Goal: Task Accomplishment & Management: Use online tool/utility

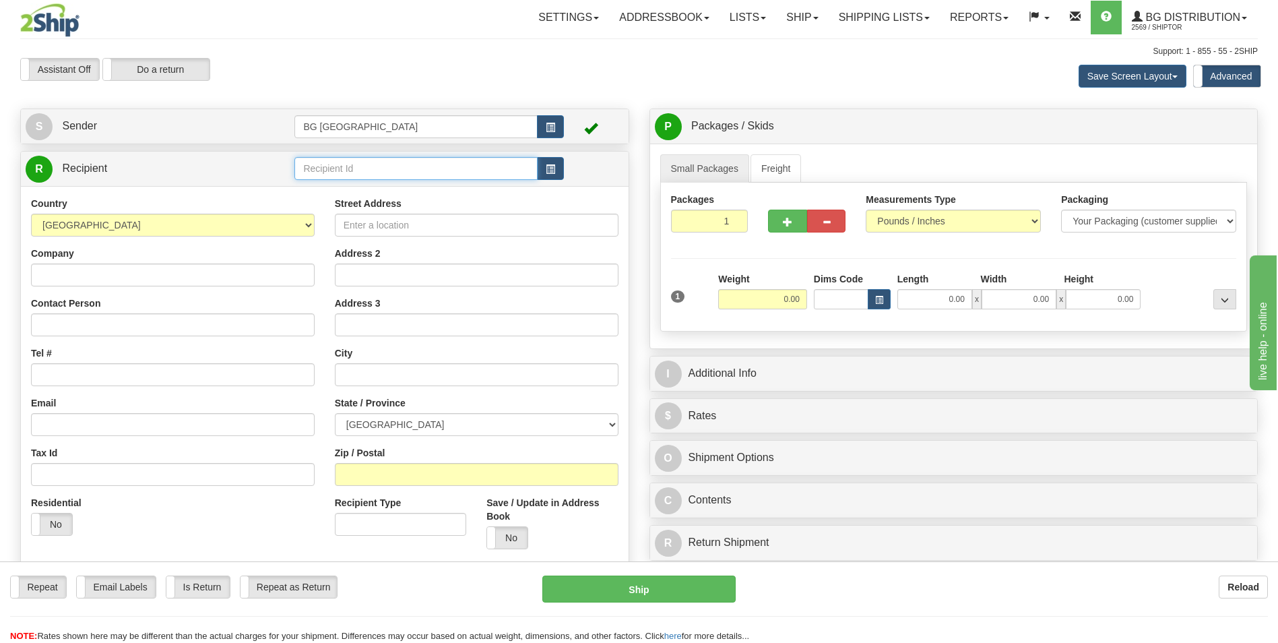
click at [325, 167] on input "text" at bounding box center [415, 168] width 242 height 23
click at [401, 187] on div "BG DISRIBUTION (MON)" at bounding box center [413, 189] width 230 height 15
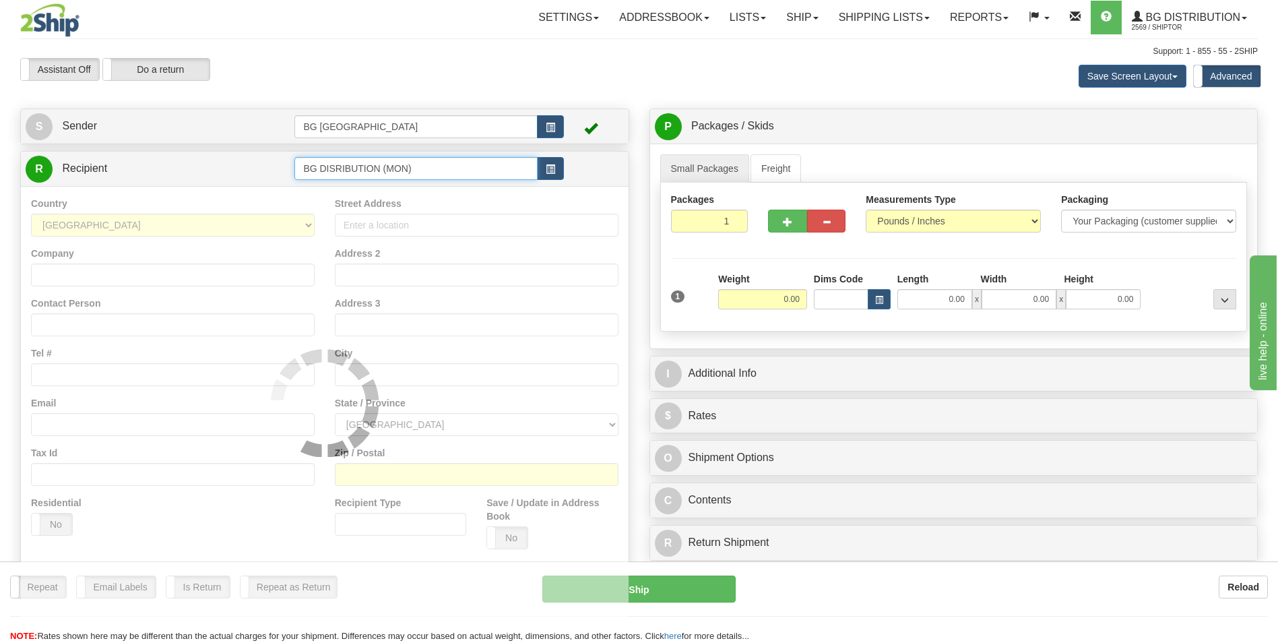
type input "BG DISRIBUTION (MON)"
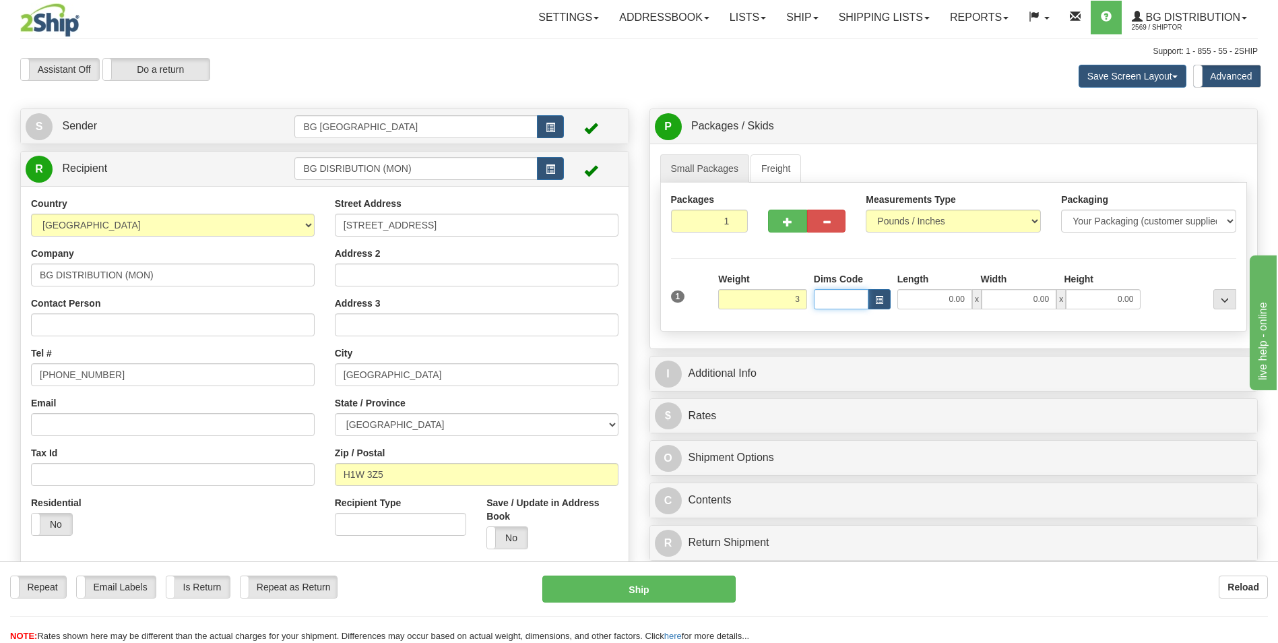
type input "3.00"
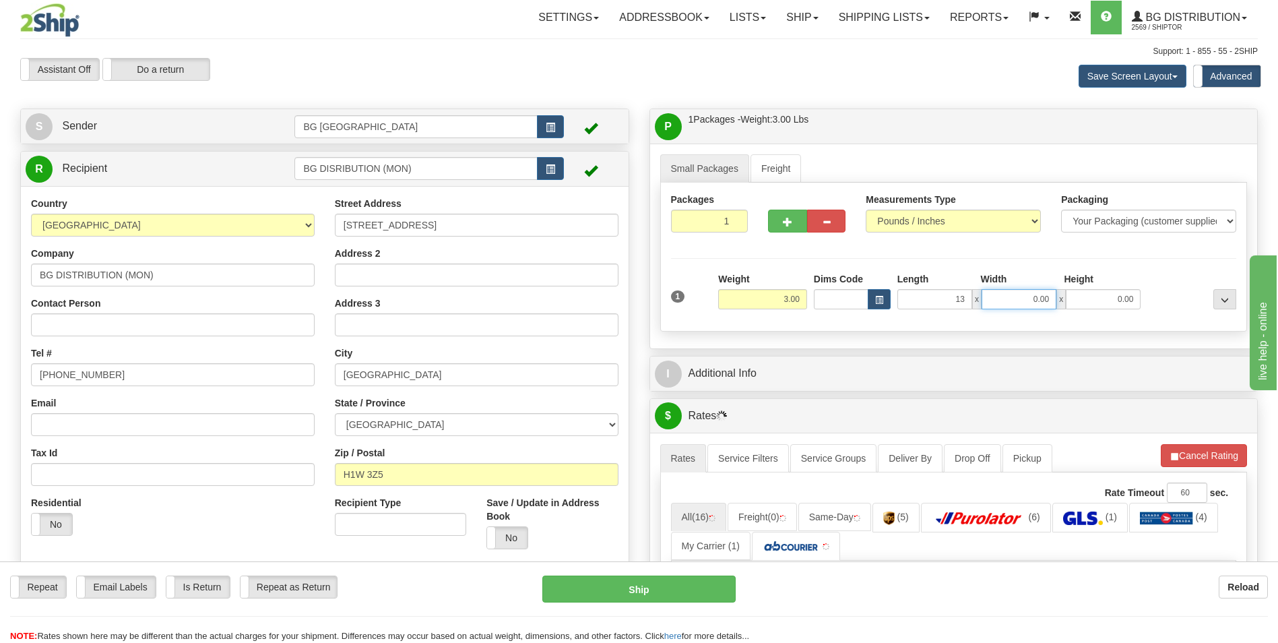
type input "13.00"
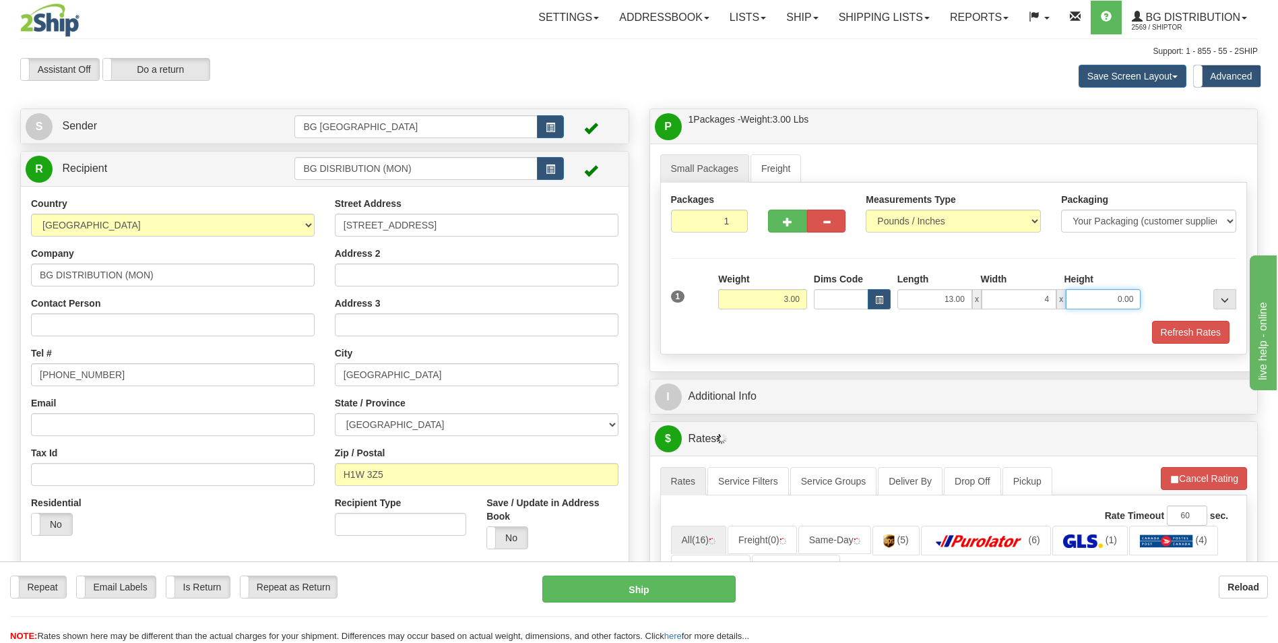
type input "4.00"
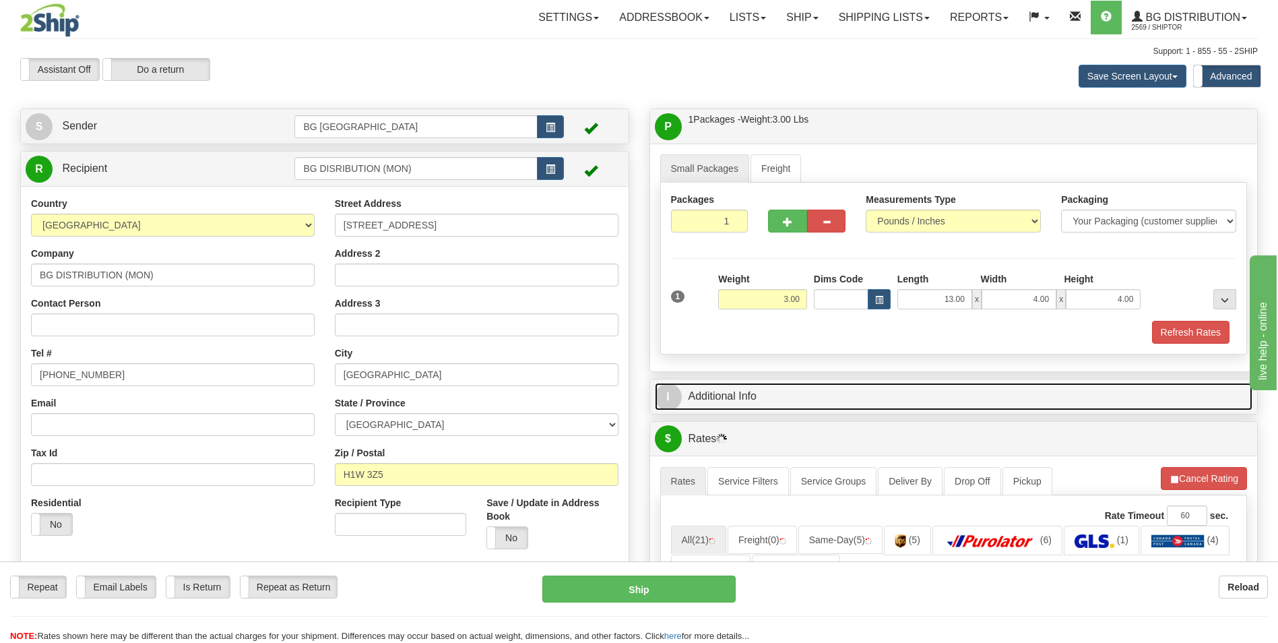
click at [740, 391] on link "I Additional Info" at bounding box center [954, 397] width 598 height 28
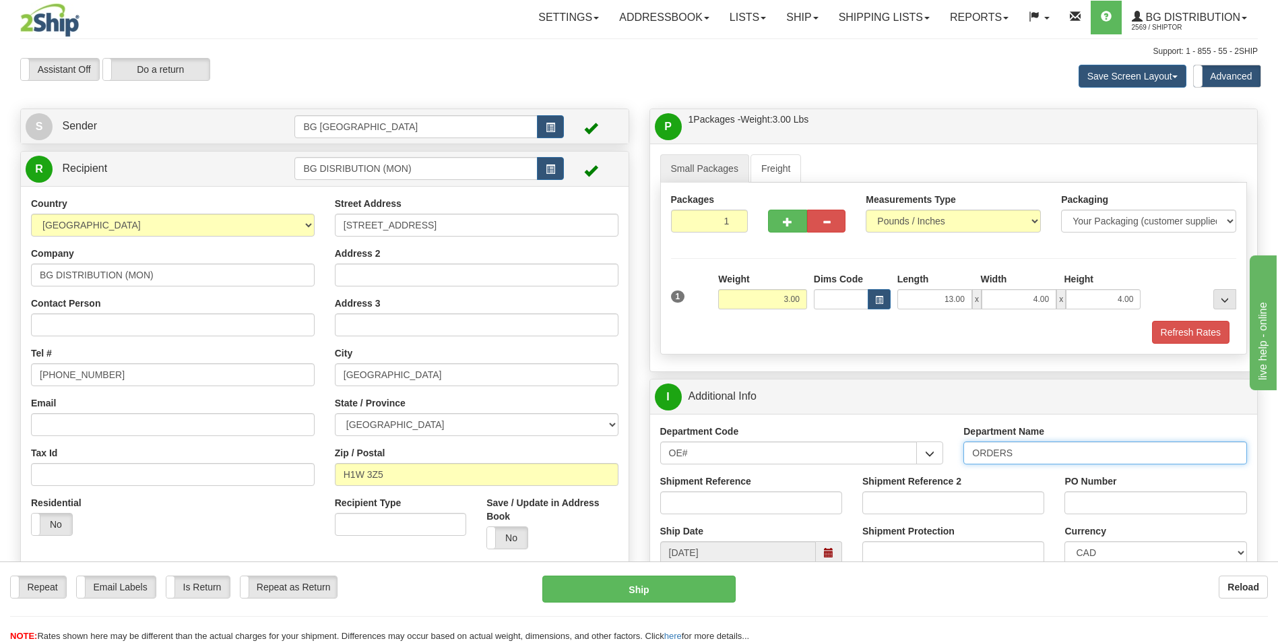
click at [1039, 451] on input "ORDERS" at bounding box center [1105, 452] width 284 height 23
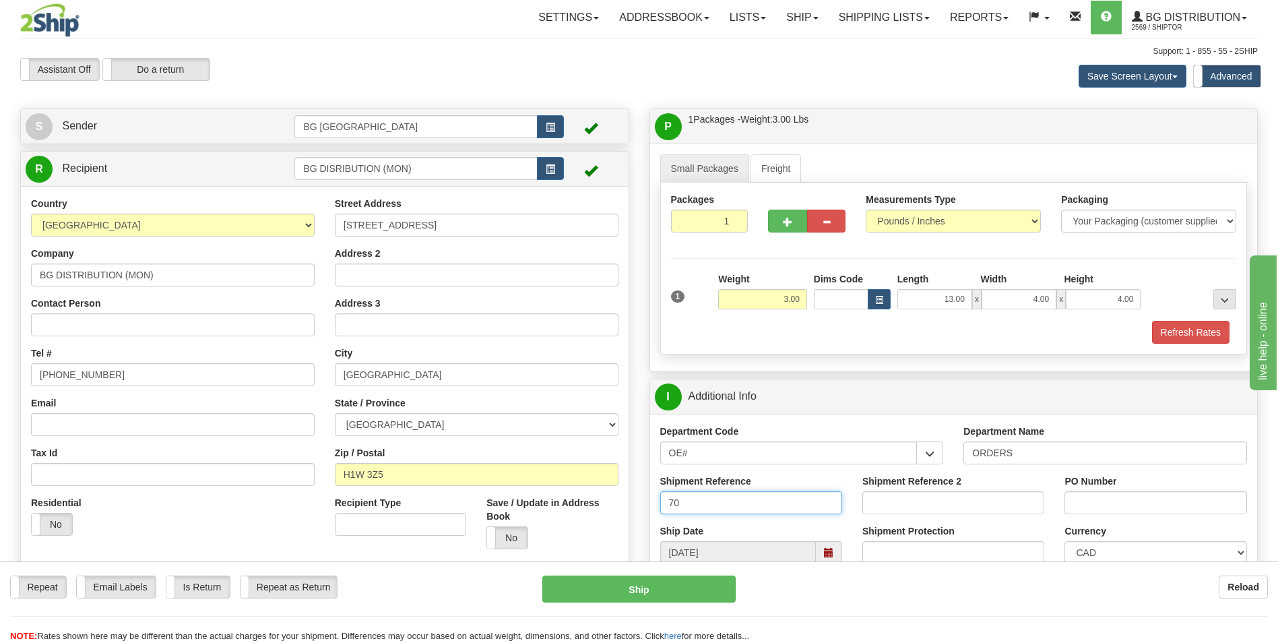
type input "7"
type input "166918-01"
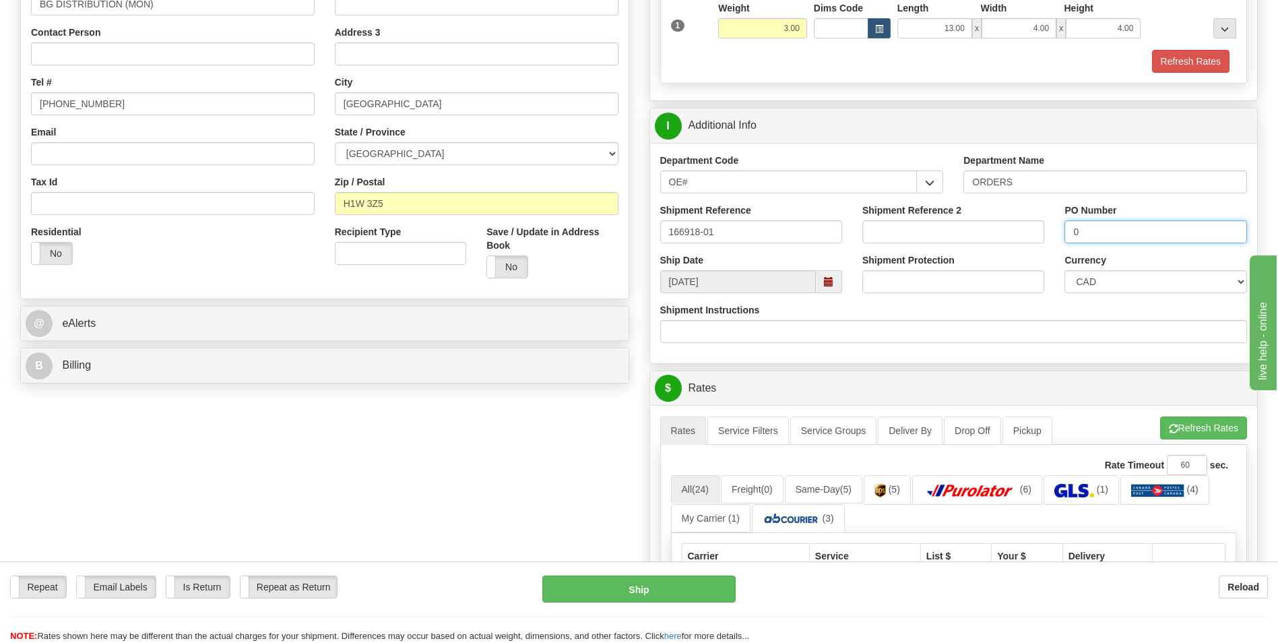
scroll to position [404, 0]
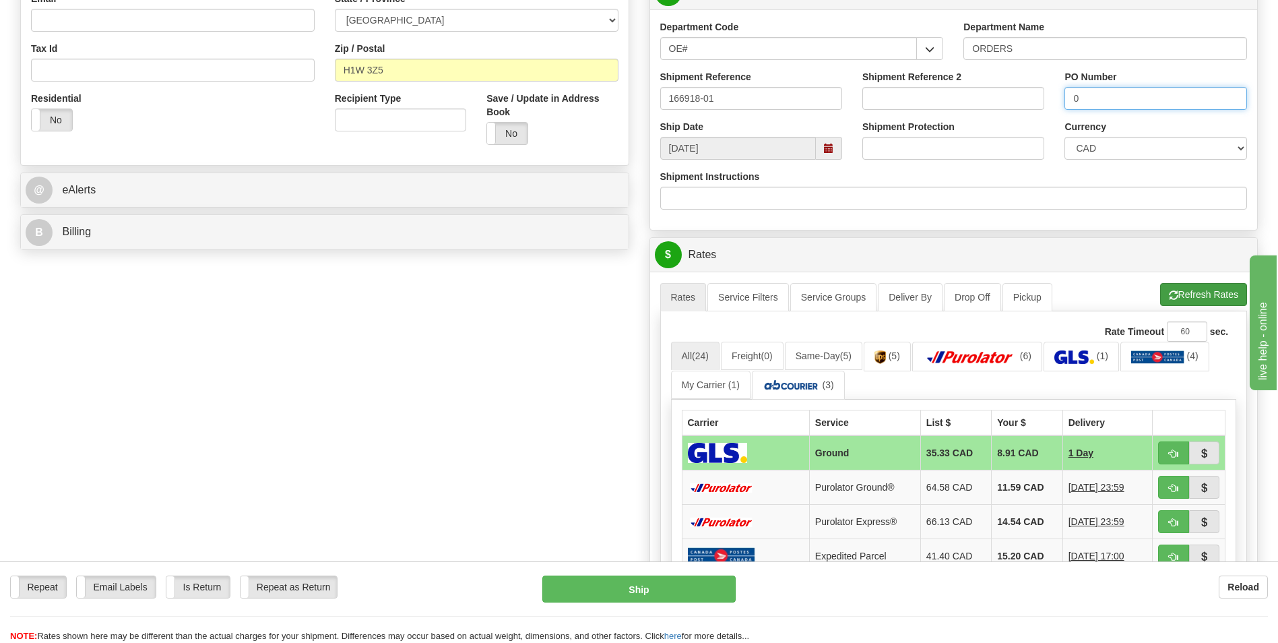
type input "0"
click at [1171, 291] on span "button" at bounding box center [1173, 295] width 9 height 9
click at [1023, 491] on td "11.59 CAD" at bounding box center [1027, 487] width 71 height 34
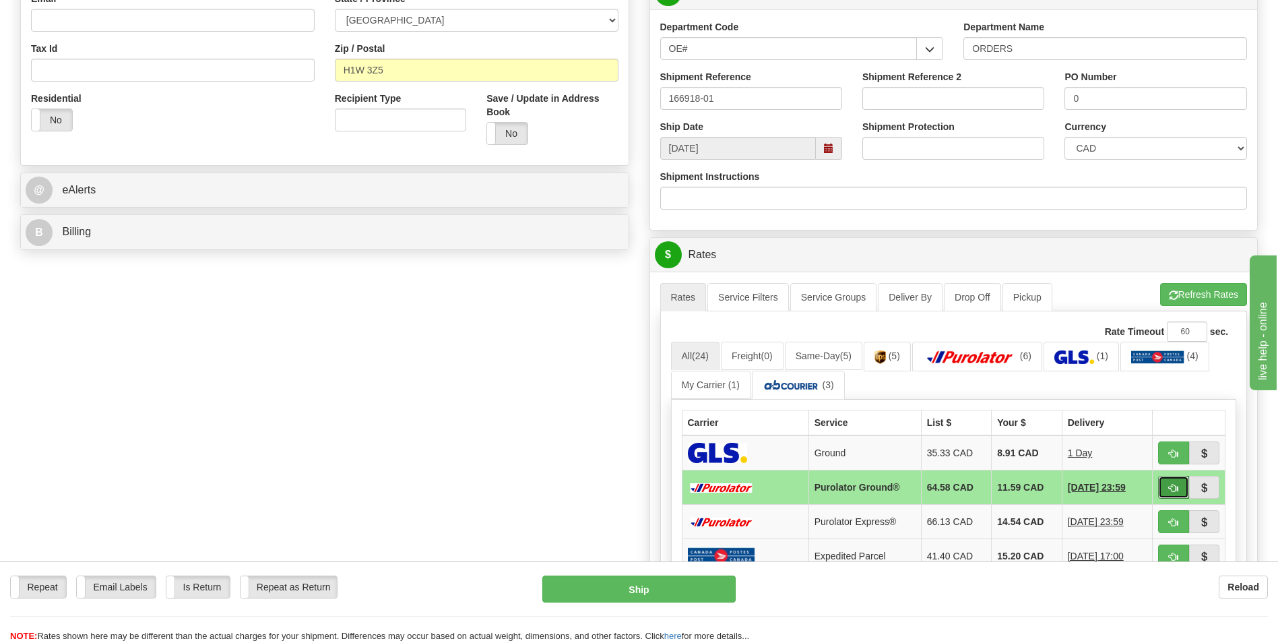
click at [1171, 484] on span "button" at bounding box center [1173, 488] width 9 height 9
type input "260"
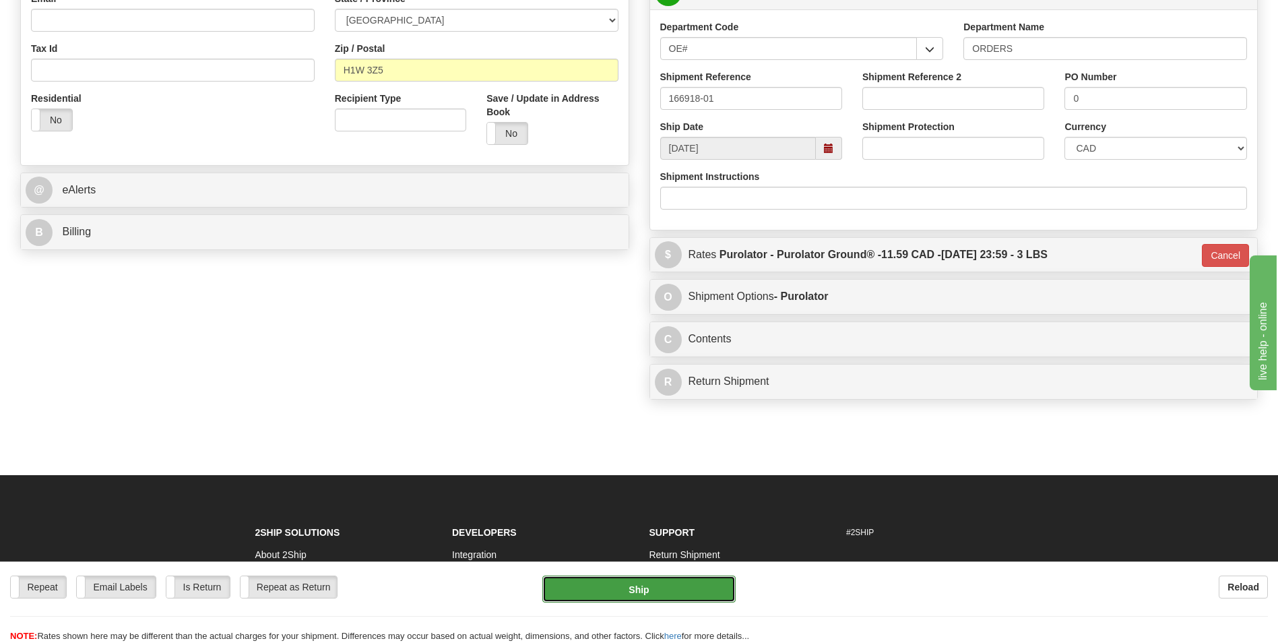
click at [691, 594] on button "Ship" at bounding box center [638, 588] width 193 height 27
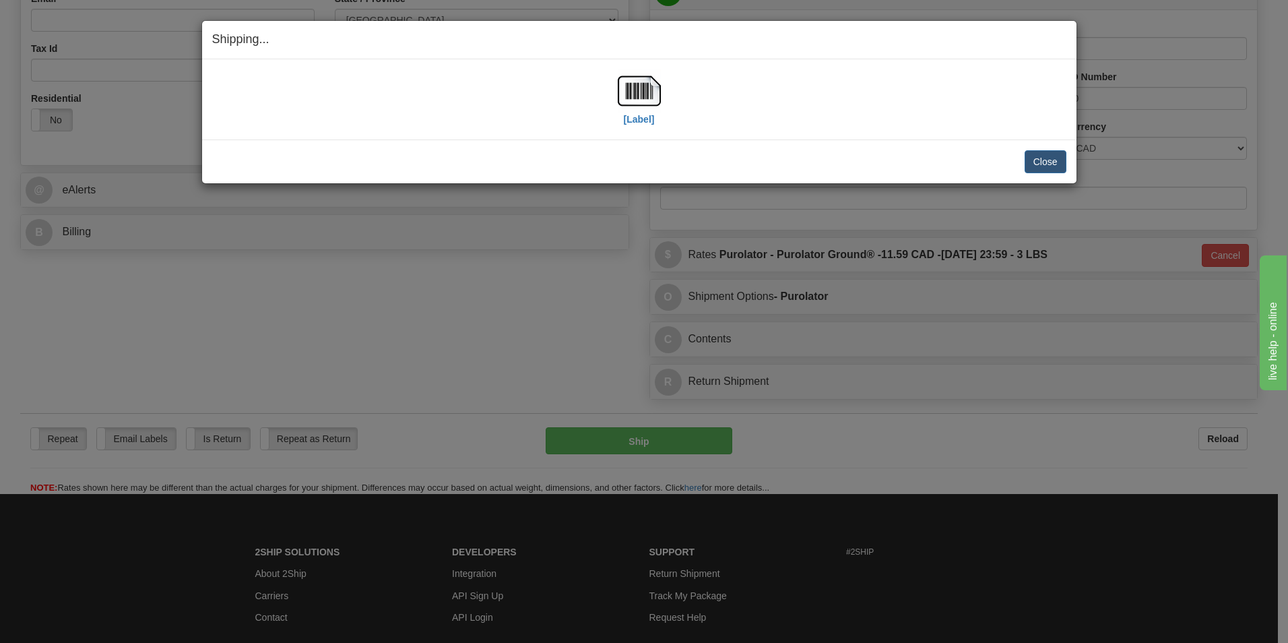
click at [865, 41] on h4 "Shipping... Your SHIPMENT will EXPIRE in" at bounding box center [639, 40] width 854 height 18
click at [656, 90] on img at bounding box center [639, 90] width 43 height 43
click at [1043, 158] on button "Close" at bounding box center [1046, 161] width 42 height 23
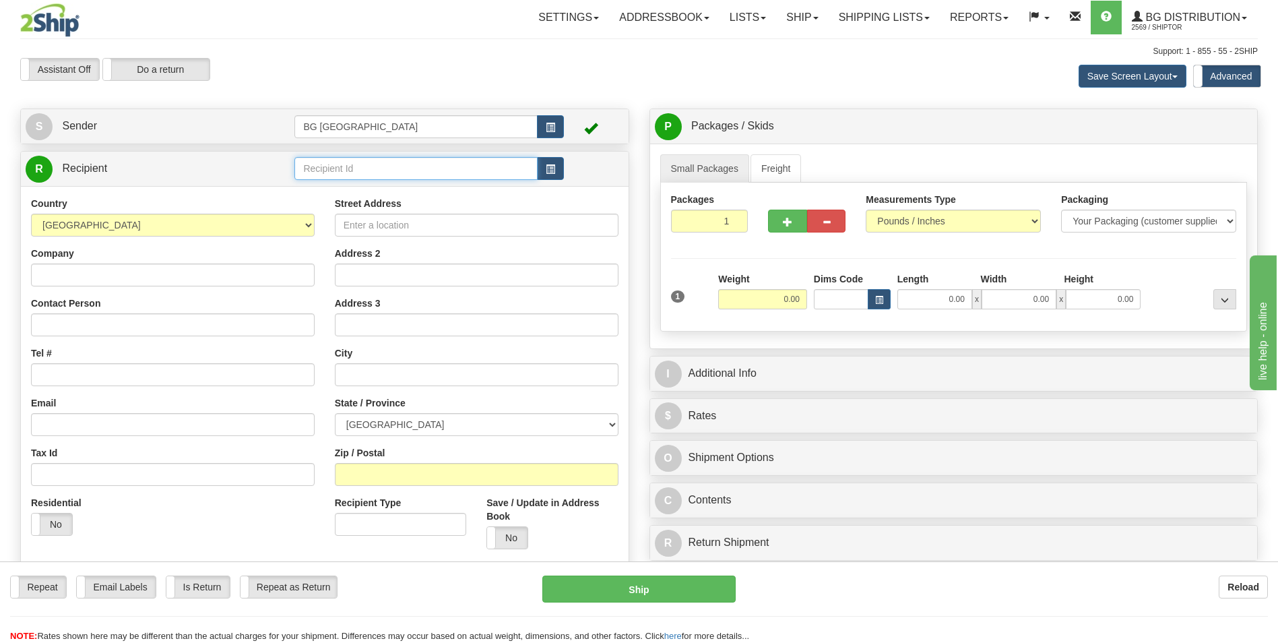
click at [329, 170] on input "text" at bounding box center [415, 168] width 242 height 23
click at [332, 183] on div "BG DISTRIBUTION (STB)" at bounding box center [413, 189] width 230 height 15
type input "BG DISTRIBUTION (STB)"
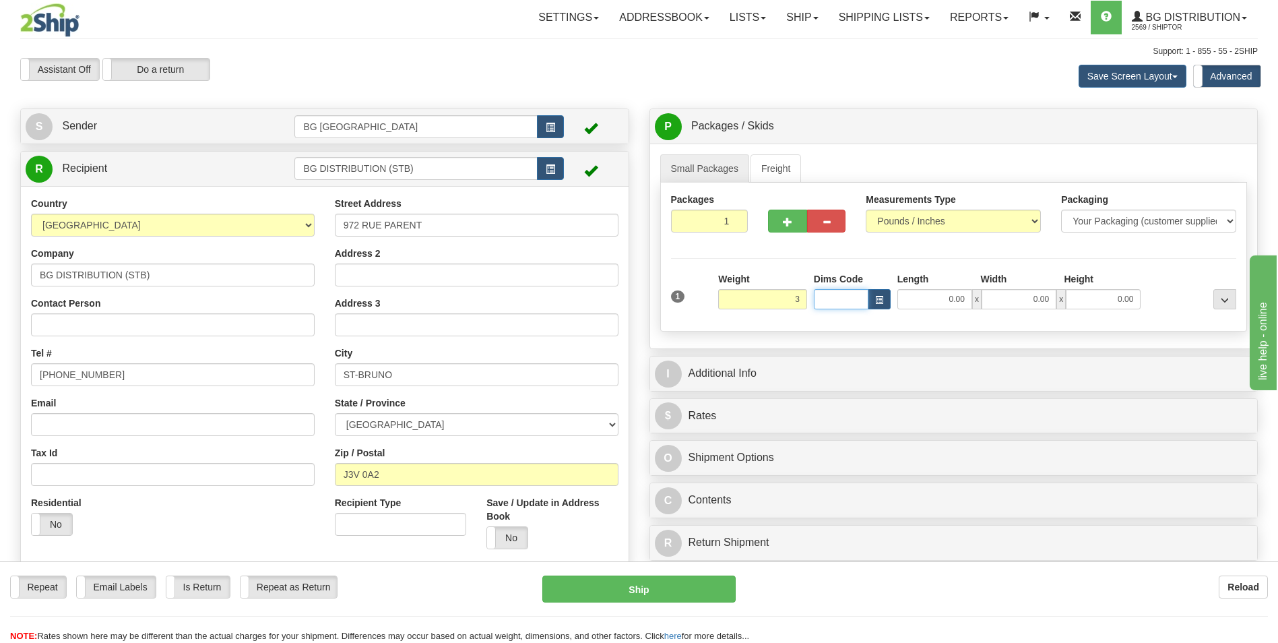
type input "3.00"
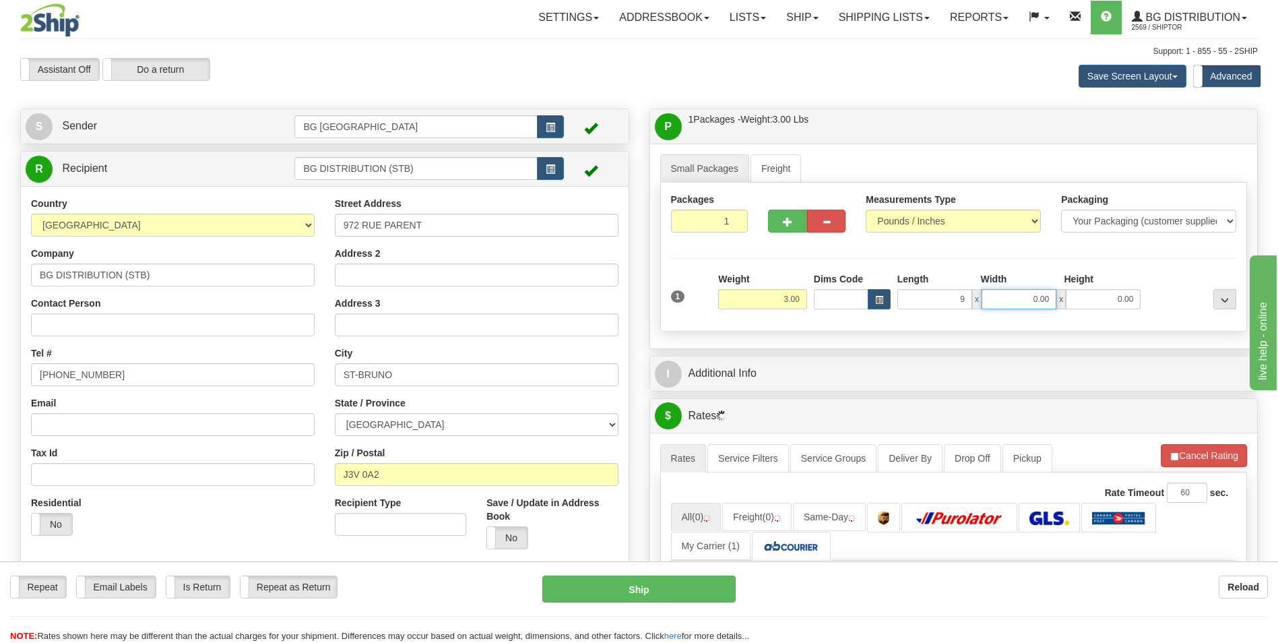
type input "9.00"
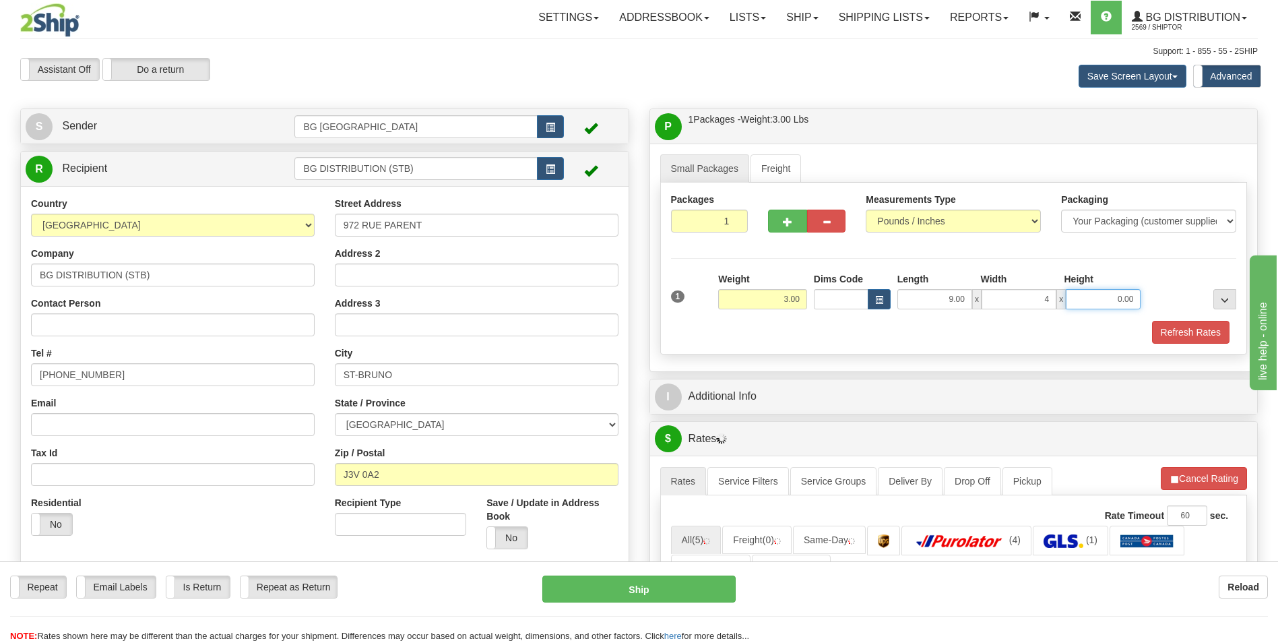
type input "4.00"
type input "3.00"
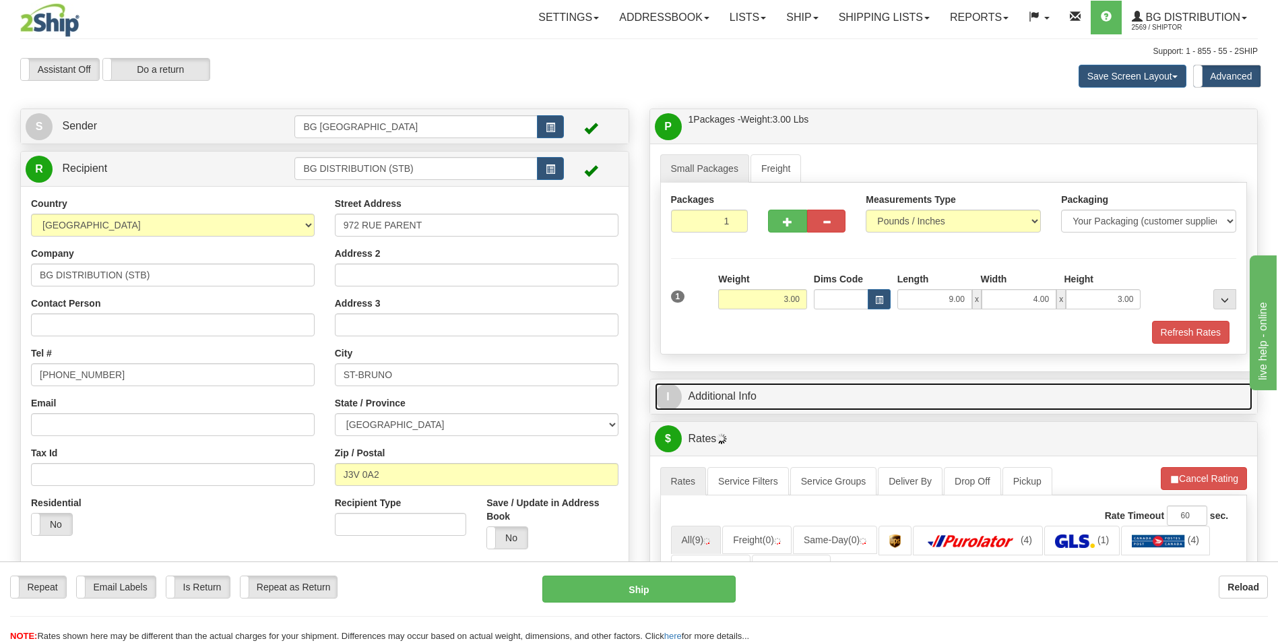
click at [756, 396] on link "I Additional Info" at bounding box center [954, 397] width 598 height 28
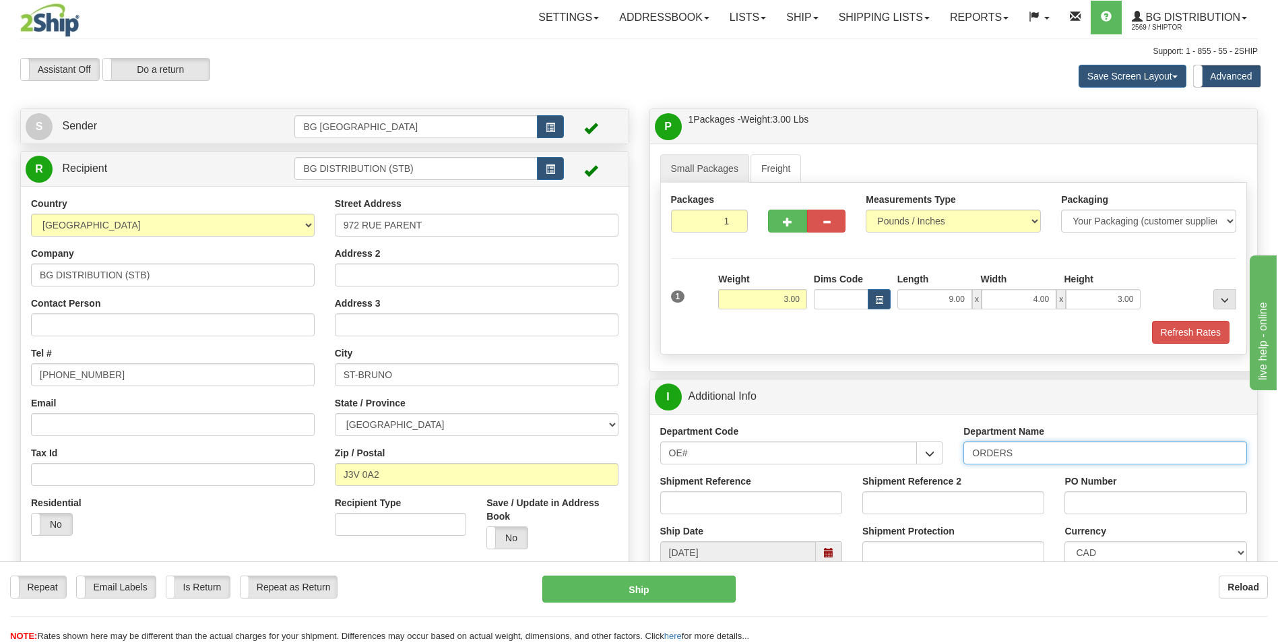
click at [1055, 449] on input "ORDERS" at bounding box center [1105, 452] width 284 height 23
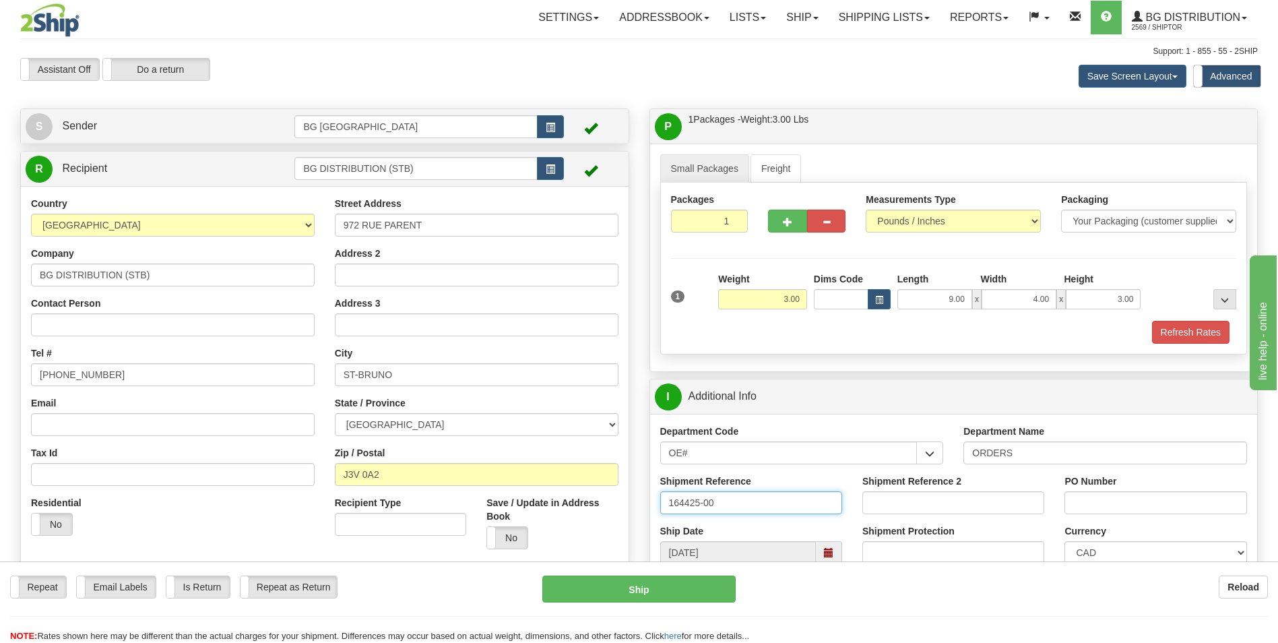
type input "164425-00"
type input "0"
click at [93, 321] on input "Contact Person" at bounding box center [173, 324] width 284 height 23
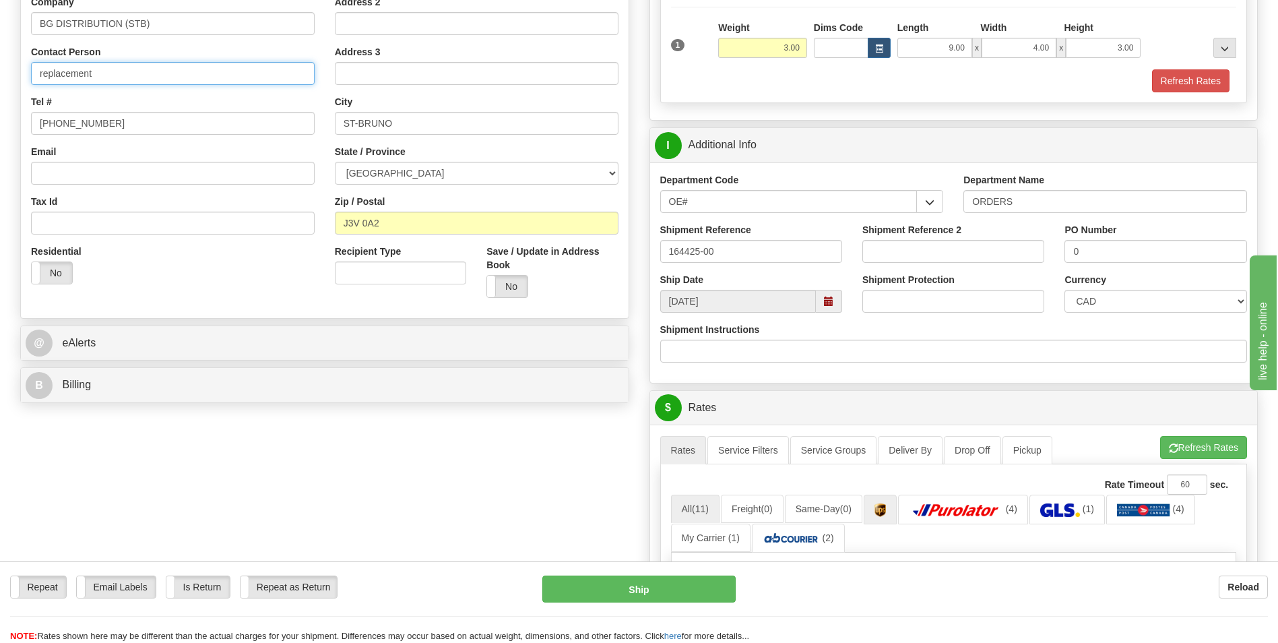
scroll to position [404, 0]
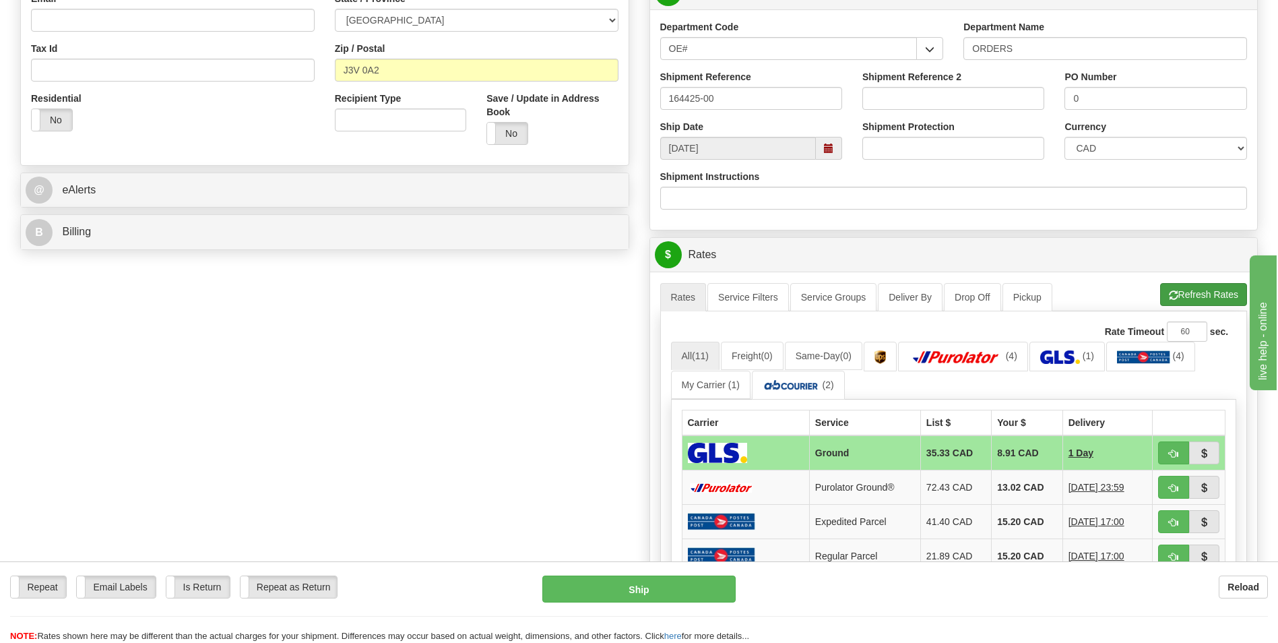
type input "replacement"
click at [1183, 300] on button "Refresh Rates" at bounding box center [1203, 294] width 87 height 23
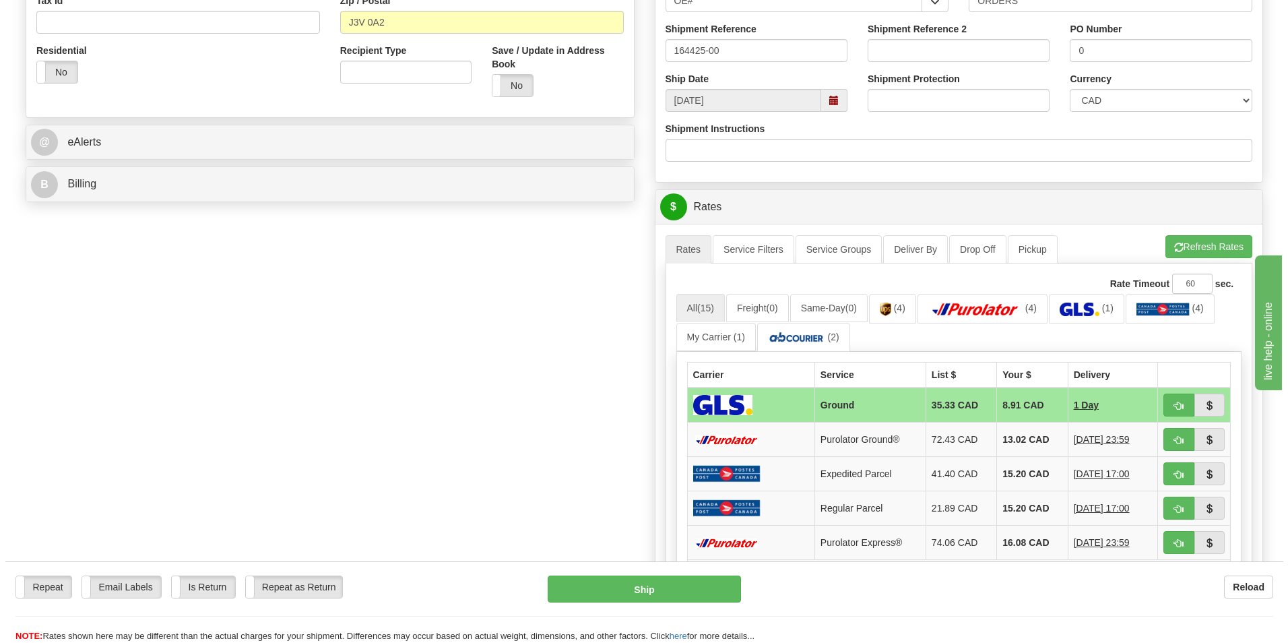
scroll to position [472, 0]
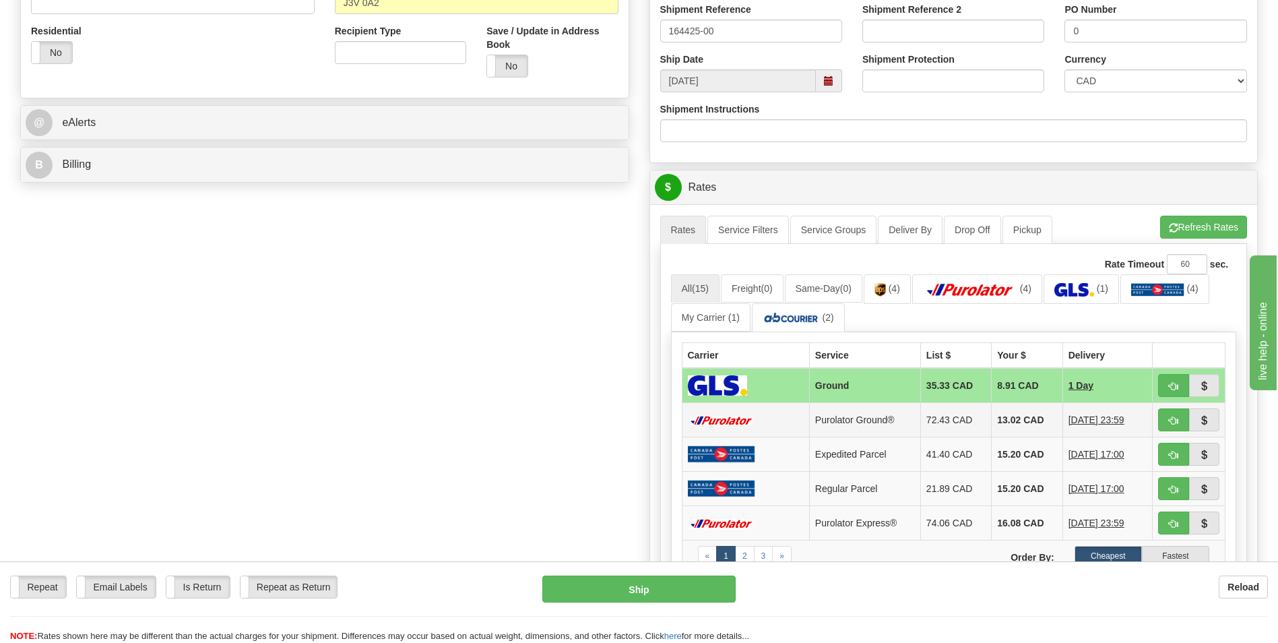
click at [992, 414] on td "13.02 CAD" at bounding box center [1027, 420] width 71 height 34
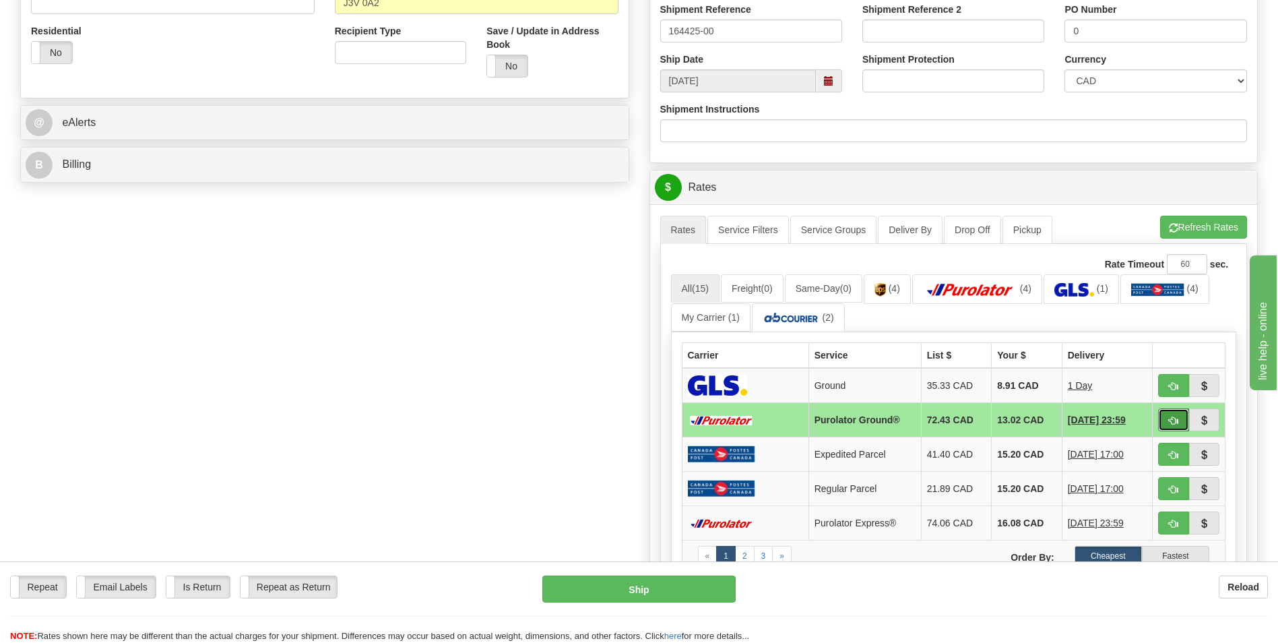
click at [1181, 409] on button "button" at bounding box center [1173, 419] width 31 height 23
type input "260"
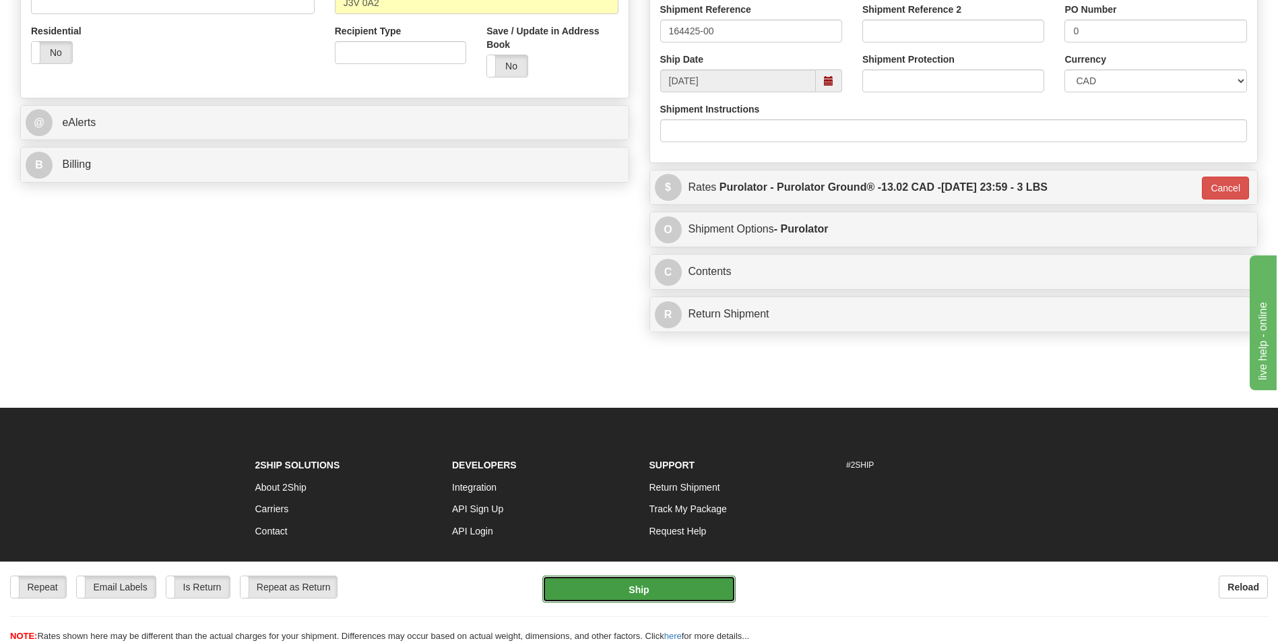
click at [570, 581] on button "Ship" at bounding box center [638, 588] width 193 height 27
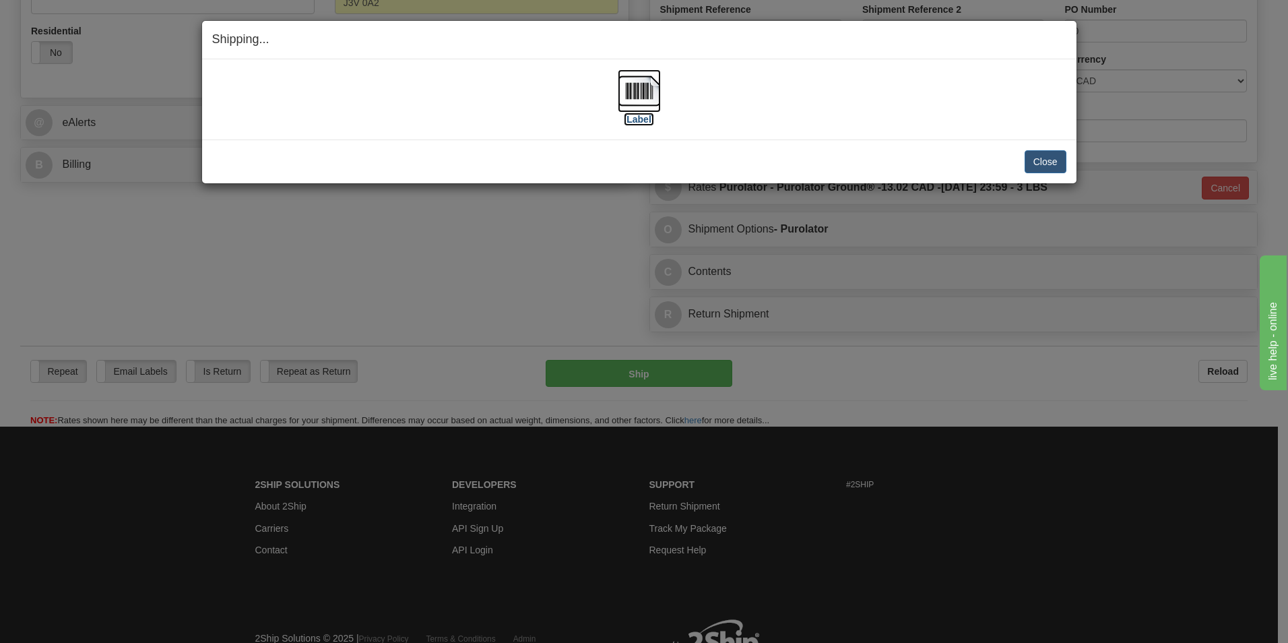
click at [633, 90] on img at bounding box center [639, 90] width 43 height 43
click at [1045, 160] on button "Close" at bounding box center [1046, 161] width 42 height 23
